Goal: Navigation & Orientation: Understand site structure

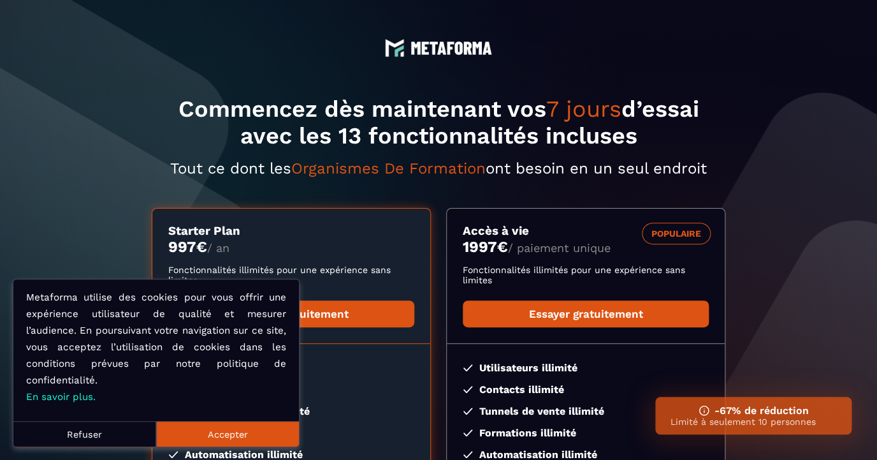
click at [223, 432] on button "Accepter" at bounding box center [227, 434] width 143 height 26
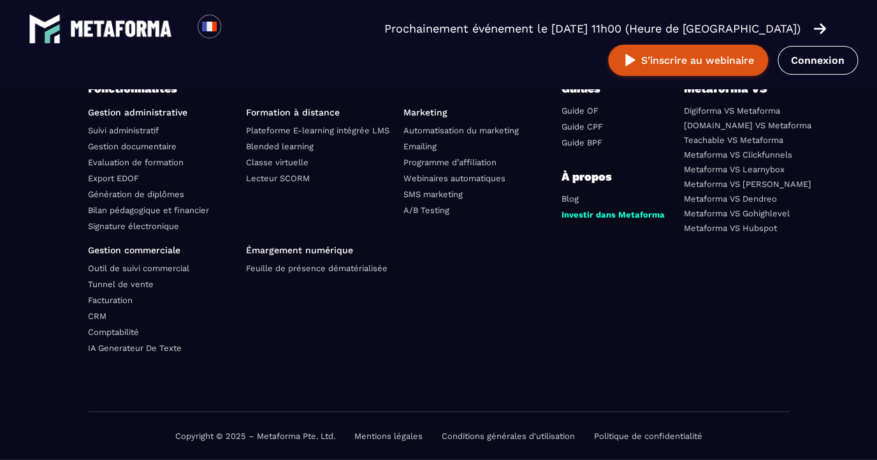
scroll to position [4620, 0]
click at [388, 438] on link "Mentions légales" at bounding box center [388, 436] width 68 height 10
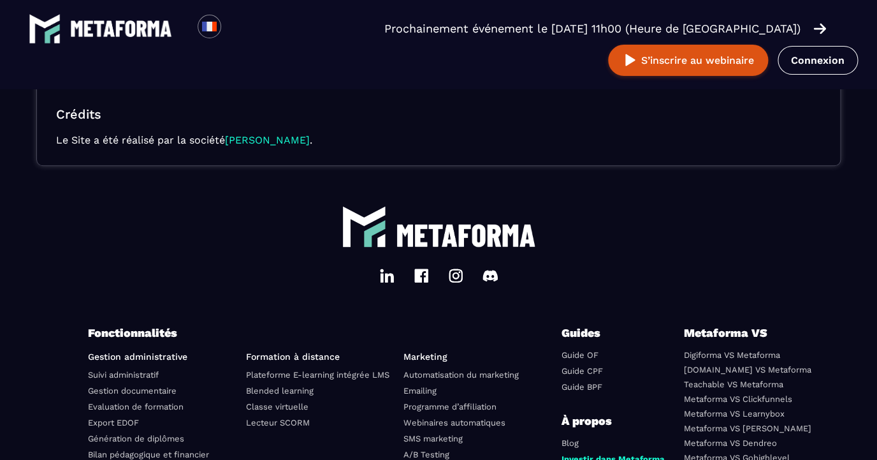
scroll to position [539, 0]
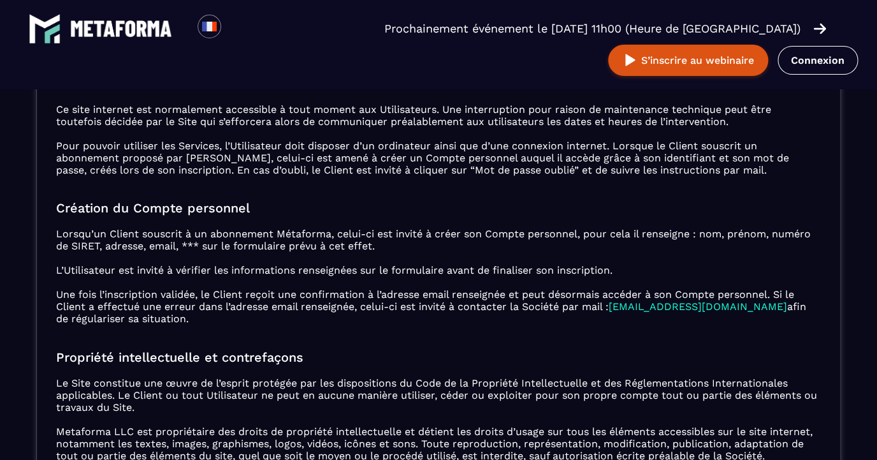
scroll to position [462, 0]
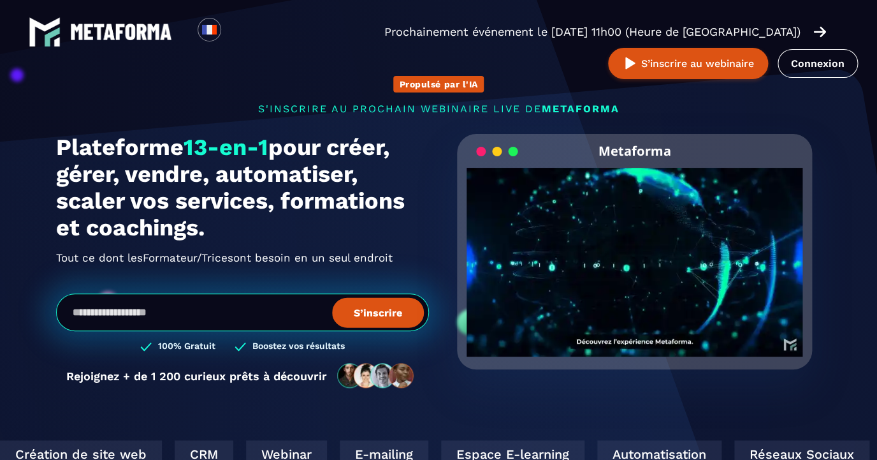
click at [638, 263] on video "Your browser does not support the video tag." at bounding box center [635, 252] width 336 height 168
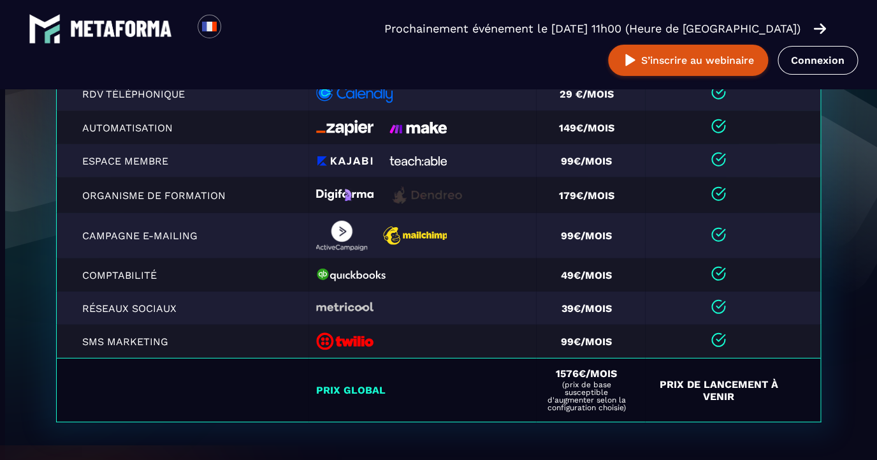
scroll to position [2899, 0]
